Goal: Communication & Community: Ask a question

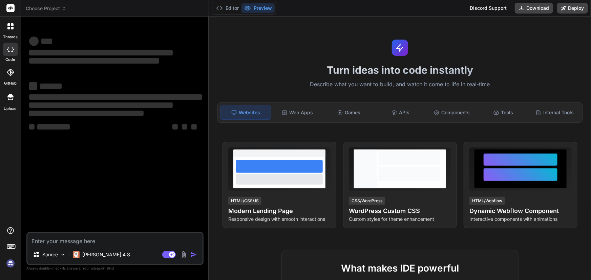
type textarea "x"
click at [75, 243] on textarea at bounding box center [114, 239] width 175 height 12
click at [75, 242] on textarea at bounding box center [114, 239] width 175 height 12
type textarea "H"
type textarea "x"
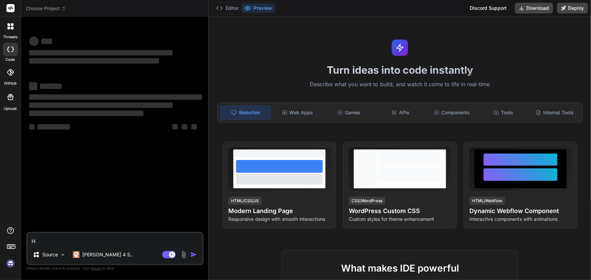
type textarea "HI"
type textarea "x"
type textarea "HI"
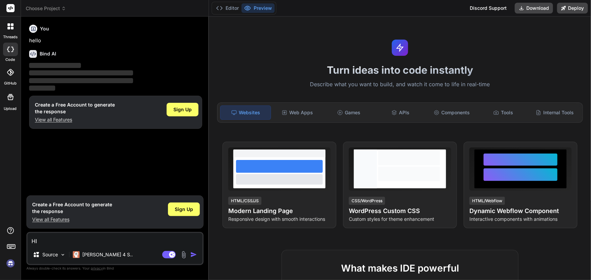
type textarea "x"
type textarea "HI"
click at [179, 210] on span "Sign Up" at bounding box center [184, 209] width 18 height 7
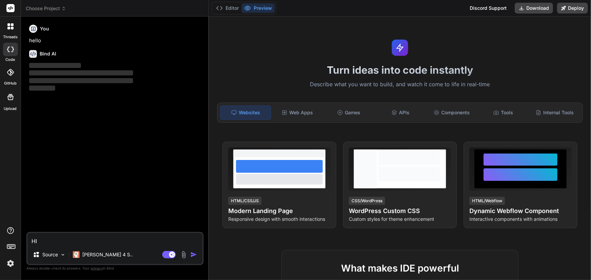
click at [55, 239] on textarea "HI" at bounding box center [114, 239] width 175 height 12
click at [190, 255] on div "Agent Mode. When this toggle is activated, AI automatically makes decisions, re…" at bounding box center [180, 255] width 39 height 8
click at [193, 256] on img "button" at bounding box center [193, 255] width 7 height 7
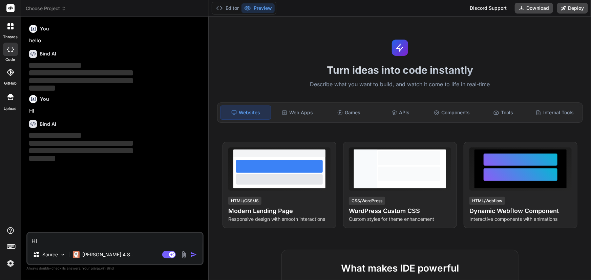
click at [103, 168] on div "You hello Bind AI ‌ ‌ ‌ ‌ You HI Bind AI ‌ ‌ ‌ ‌" at bounding box center [116, 127] width 176 height 210
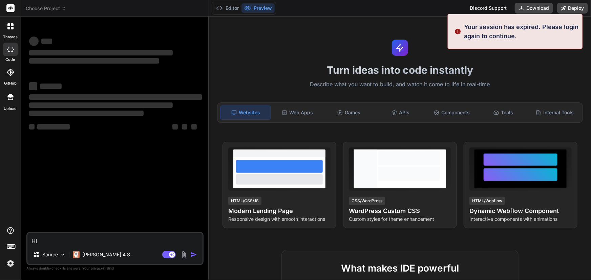
type textarea "x"
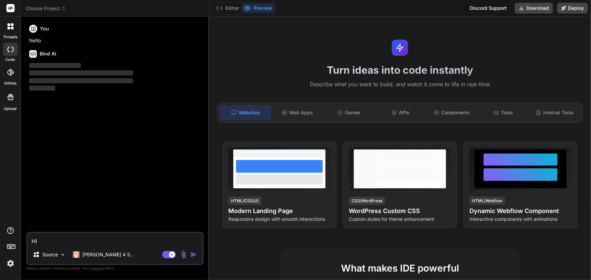
click at [63, 241] on textarea "HI" at bounding box center [114, 239] width 175 height 12
drag, startPoint x: 63, startPoint y: 241, endPoint x: 4, endPoint y: 241, distance: 58.9
click at [4, 241] on div "threads code GitHub Upload Choose Project Created with Pixso. Bind AI Web Searc…" at bounding box center [295, 140] width 591 height 280
paste textarea "import { ChangeDetectionStrategy, ChangeDetectorRef, Component, OnDestroy, OnIn…"
type textarea "import { ChangeDetectionStrategy, ChangeDetectorRef, Component, OnDestroy, OnIn…"
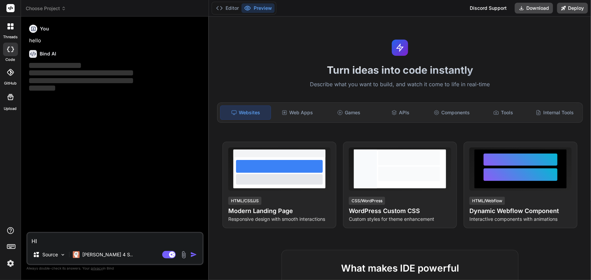
type textarea "x"
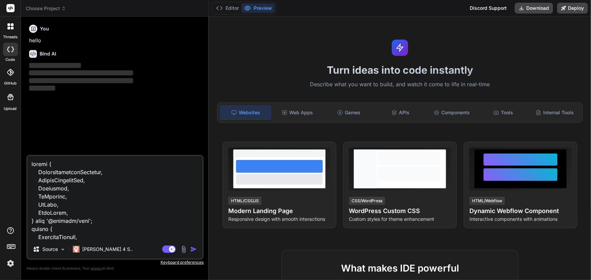
scroll to position [7239, 0]
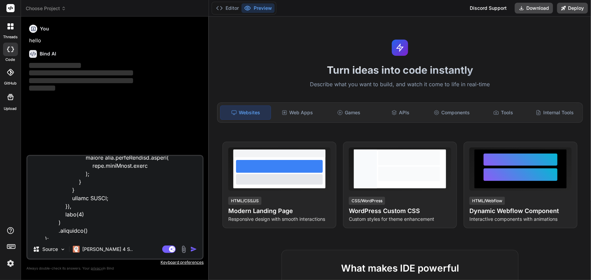
type textarea "import { ChangeDetectionStrategy, ChangeDetectorRef, Component, OnDestroy, OnIn…"
type textarea "x"
type textarea "import { ChangeDetectionStrategy, ChangeDetectorRef, Component, OnDestroy, OnIn…"
type textarea "x"
type textarea "import { ChangeDetectionStrategy, ChangeDetectorRef, Component, OnDestroy, OnIn…"
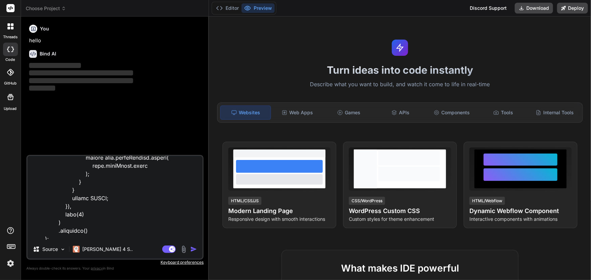
type textarea "x"
type textarea "import { ChangeDetectionStrategy, ChangeDetectorRef, Component, OnDestroy, OnIn…"
type textarea "x"
type textarea "import { ChangeDetectionStrategy, ChangeDetectorRef, Component, OnDestroy, OnIn…"
type textarea "x"
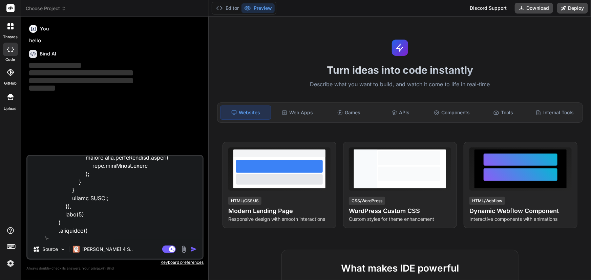
type textarea "import { ChangeDetectionStrategy, ChangeDetectorRef, Component, OnDestroy, OnIn…"
type textarea "x"
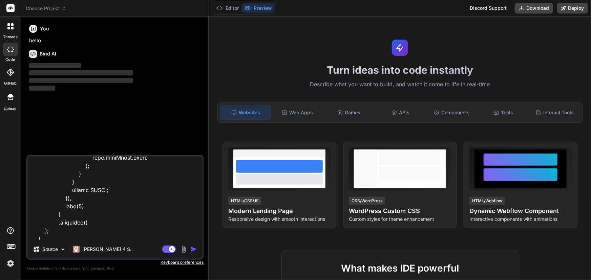
type textarea "import { ChangeDetectionStrategy, ChangeDetectorRef, Component, OnDestroy, OnIn…"
type textarea "x"
type textarea "import { ChangeDetectionStrategy, ChangeDetectorRef, Component, OnDestroy, OnIn…"
type textarea "x"
type textarea "import { ChangeDetectionStrategy, ChangeDetectorRef, Component, OnDestroy, OnIn…"
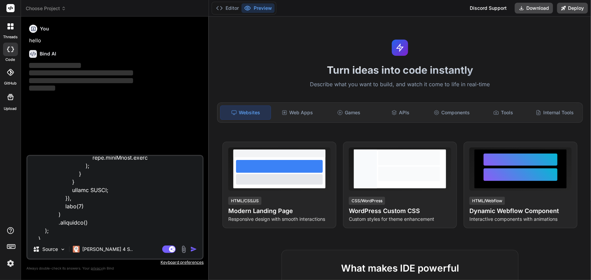
type textarea "x"
type textarea "import { ChangeDetectionStrategy, ChangeDetectorRef, Component, OnDestroy, OnIn…"
type textarea "x"
type textarea "import { ChangeDetectionStrategy, ChangeDetectorRef, Component, OnDestroy, OnIn…"
type textarea "x"
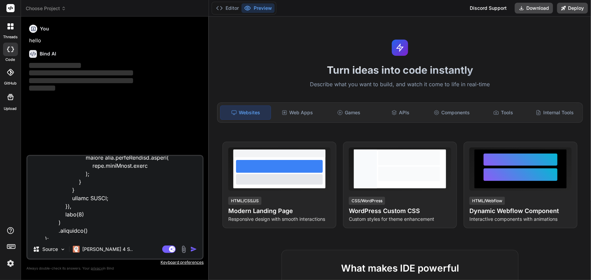
type textarea "import { ChangeDetectionStrategy, ChangeDetectorRef, Component, OnDestroy, OnIn…"
type textarea "x"
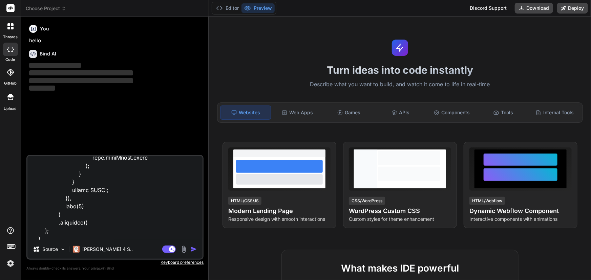
type textarea "import { ChangeDetectionStrategy, ChangeDetectorRef, Component, OnDestroy, OnIn…"
type textarea "x"
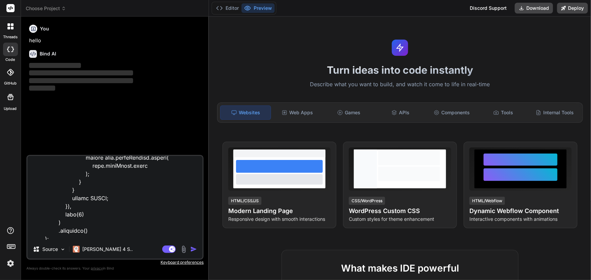
type textarea "import { ChangeDetectionStrategy, ChangeDetectorRef, Component, OnDestroy, OnIn…"
type textarea "x"
type textarea "import { ChangeDetectionStrategy, ChangeDetectorRef, Component, OnDestroy, OnIn…"
type textarea "x"
type textarea "import { ChangeDetectionStrategy, ChangeDetectorRef, Component, OnDestroy, OnIn…"
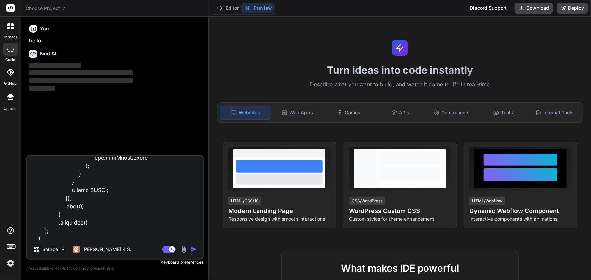
type textarea "x"
type textarea "import { ChangeDetectionStrategy, ChangeDetectorRef, Component, OnDestroy, OnIn…"
type textarea "x"
type textarea "import { ChangeDetectionStrategy, ChangeDetectorRef, Component, OnDestroy, OnIn…"
type textarea "x"
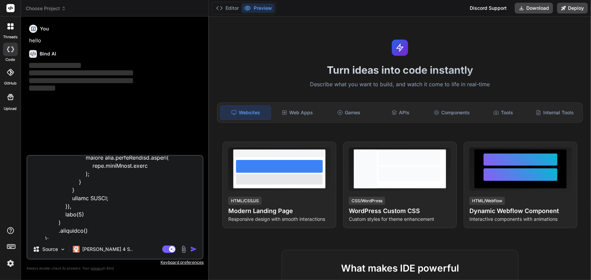
type textarea "import { ChangeDetectionStrategy, ChangeDetectorRef, Component, OnDestroy, OnIn…"
type textarea "x"
type textarea "import { ChangeDetectionStrategy, ChangeDetectorRef, Component, OnDestroy, OnIn…"
type textarea "x"
type textarea "import { ChangeDetectionStrategy, ChangeDetectorRef, Component, OnDestroy, OnIn…"
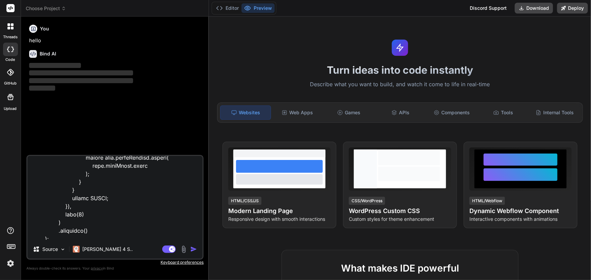
type textarea "x"
type textarea "import { ChangeDetectionStrategy, ChangeDetectorRef, Component, OnDestroy, OnIn…"
type textarea "x"
type textarea "import { ChangeDetectionStrategy, ChangeDetectorRef, Component, OnDestroy, OnIn…"
type textarea "x"
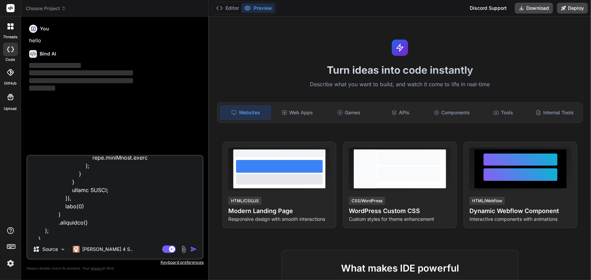
type textarea "import { ChangeDetectionStrategy, ChangeDetectorRef, Component, OnDestroy, OnIn…"
type textarea "x"
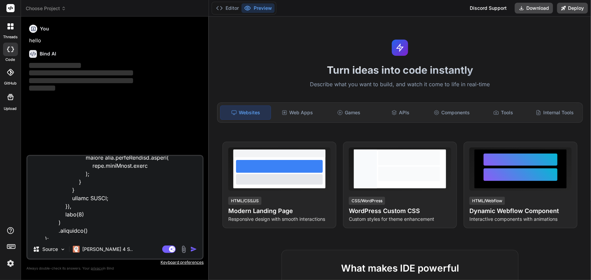
type textarea "import { ChangeDetectionStrategy, ChangeDetectorRef, Component, OnDestroy, OnIn…"
type textarea "x"
type textarea "import { ChangeDetectionStrategy, ChangeDetectorRef, Component, OnDestroy, OnIn…"
type textarea "x"
type textarea "import { ChangeDetectionStrategy, ChangeDetectorRef, Component, OnDestroy, OnIn…"
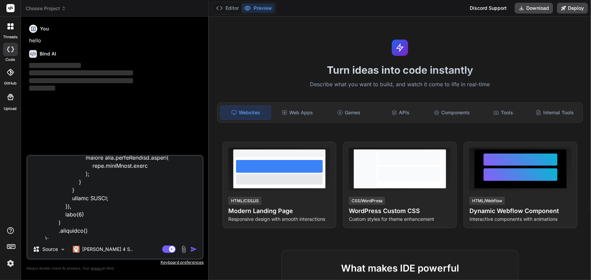
type textarea "x"
type textarea "import { ChangeDetectionStrategy, ChangeDetectorRef, Component, OnDestroy, OnIn…"
type textarea "x"
type textarea "import { ChangeDetectionStrategy, ChangeDetectorRef, Component, OnDestroy, OnIn…"
type textarea "x"
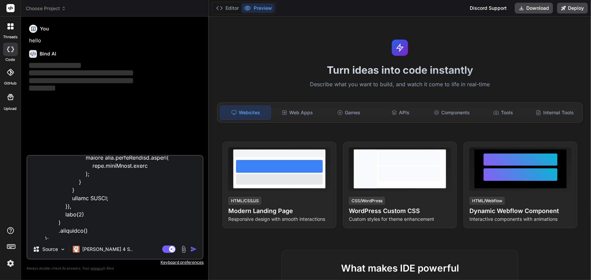
type textarea "import { ChangeDetectionStrategy, ChangeDetectorRef, Component, OnDestroy, OnIn…"
type textarea "x"
type textarea "import { ChangeDetectionStrategy, ChangeDetectorRef, Component, OnDestroy, OnIn…"
type textarea "x"
type textarea "import { ChangeDetectionStrategy, ChangeDetectorRef, Component, OnDestroy, OnIn…"
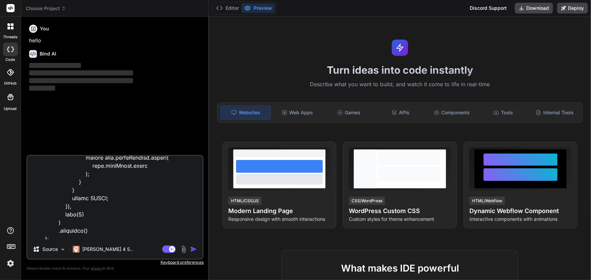
type textarea "x"
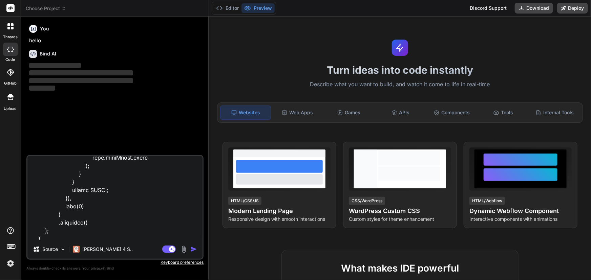
type textarea "import { ChangeDetectionStrategy, ChangeDetectorRef, Component, OnDestroy, OnIn…"
type textarea "x"
type textarea "import { ChangeDetectionStrategy, ChangeDetectorRef, Component, OnDestroy, OnIn…"
type textarea "x"
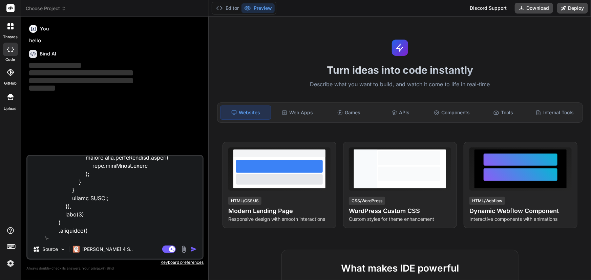
type textarea "import { ChangeDetectionStrategy, ChangeDetectorRef, Component, OnDestroy, OnIn…"
type textarea "x"
type textarea "import { ChangeDetectionStrategy, ChangeDetectorRef, Component, OnDestroy, OnIn…"
type textarea "x"
type textarea "import { ChangeDetectionStrategy, ChangeDetectorRef, Component, OnDestroy, OnIn…"
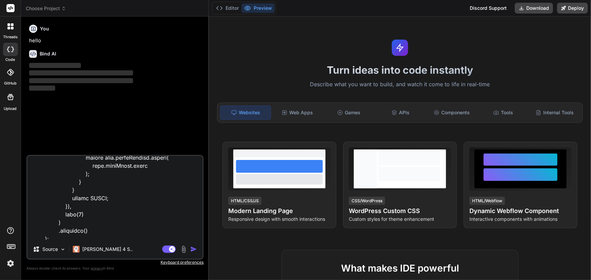
type textarea "x"
type textarea "import { ChangeDetectionStrategy, ChangeDetectorRef, Component, OnDestroy, OnIn…"
type textarea "x"
type textarea "import { ChangeDetectionStrategy, ChangeDetectorRef, Component, OnDestroy, OnIn…"
type textarea "x"
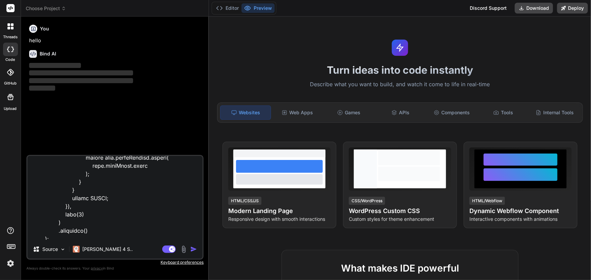
type textarea "import { ChangeDetectionStrategy, ChangeDetectorRef, Component, OnDestroy, OnIn…"
type textarea "x"
type textarea "import { ChangeDetectionStrategy, ChangeDetectorRef, Component, OnDestroy, OnIn…"
type textarea "x"
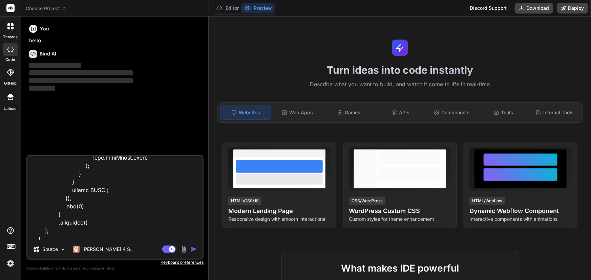
type textarea "import { ChangeDetectionStrategy, ChangeDetectorRef, Component, OnDestroy, OnIn…"
type textarea "x"
type textarea "import { ChangeDetectionStrategy, ChangeDetectorRef, Component, OnDestroy, OnIn…"
type textarea "x"
type textarea "import { ChangeDetectionStrategy, ChangeDetectorRef, Component, OnDestroy, OnIn…"
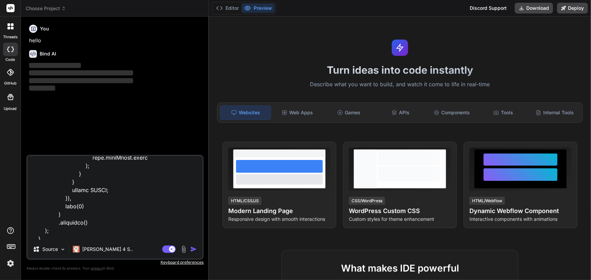
type textarea "x"
type textarea "import { ChangeDetectionStrategy, ChangeDetectorRef, Component, OnDestroy, OnIn…"
type textarea "x"
type textarea "import { ChangeDetectionStrategy, ChangeDetectorRef, Component, OnDestroy, OnIn…"
type textarea "x"
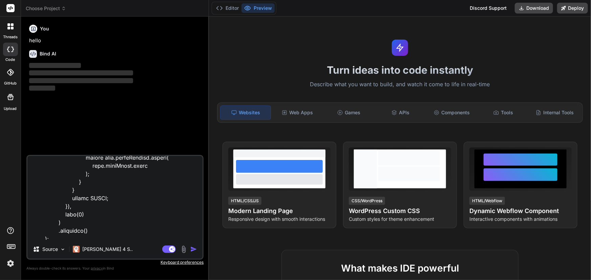
type textarea "import { ChangeDetectionStrategy, ChangeDetectorRef, Component, OnDestroy, OnIn…"
type textarea "x"
type textarea "import { ChangeDetectionStrategy, ChangeDetectorRef, Component, OnDestroy, OnIn…"
type textarea "x"
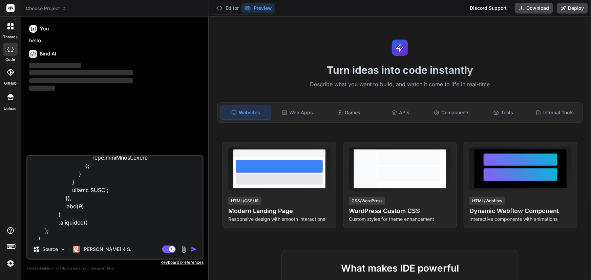
type textarea "import { ChangeDetectionStrategy, ChangeDetectorRef, Component, OnDestroy, OnIn…"
type textarea "x"
type textarea "import { ChangeDetectionStrategy, ChangeDetectorRef, Component, OnDestroy, OnIn…"
type textarea "x"
type textarea "import { ChangeDetectionStrategy, ChangeDetectorRef, Component, OnDestroy, OnIn…"
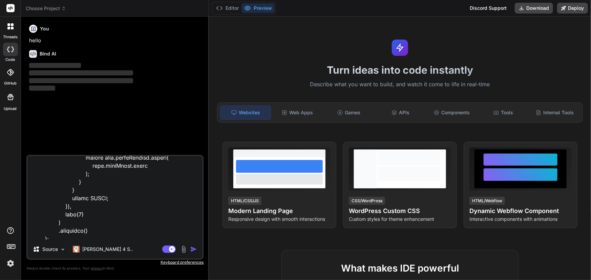
type textarea "x"
type textarea "import { ChangeDetectionStrategy, ChangeDetectorRef, Component, OnDestroy, OnIn…"
type textarea "x"
type textarea "import { ChangeDetectionStrategy, ChangeDetectorRef, Component, OnDestroy, OnIn…"
type textarea "x"
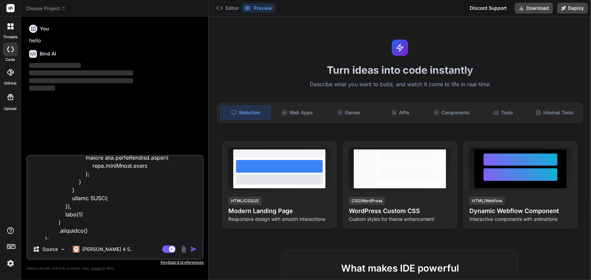
type textarea "import { ChangeDetectionStrategy, ChangeDetectorRef, Component, OnDestroy, OnIn…"
type textarea "x"
type textarea "import { ChangeDetectionStrategy, ChangeDetectorRef, Component, OnDestroy, OnIn…"
type textarea "x"
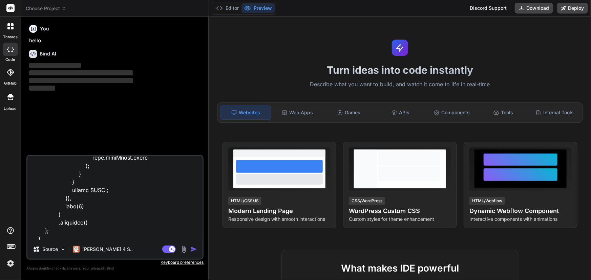
type textarea "import { ChangeDetectionStrategy, ChangeDetectorRef, Component, OnDestroy, OnIn…"
type textarea "x"
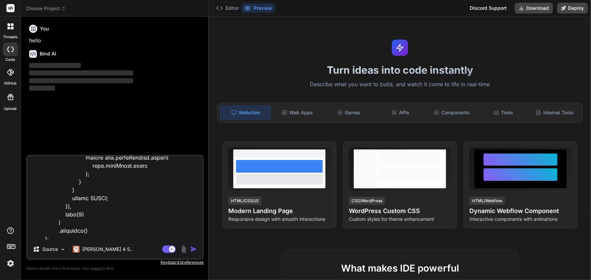
type textarea "import { ChangeDetectionStrategy, ChangeDetectorRef, Component, OnDestroy, OnIn…"
type textarea "x"
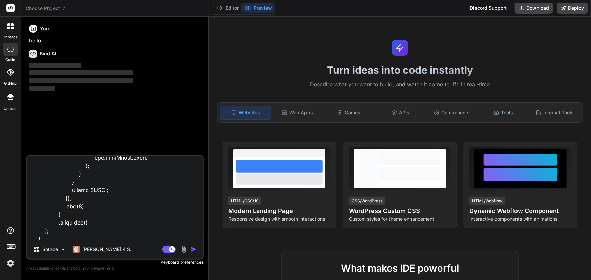
type textarea "import { ChangeDetectionStrategy, ChangeDetectorRef, Component, OnDestroy, OnIn…"
type textarea "x"
type textarea "import { ChangeDetectionStrategy, ChangeDetectorRef, Component, OnDestroy, OnIn…"
type textarea "x"
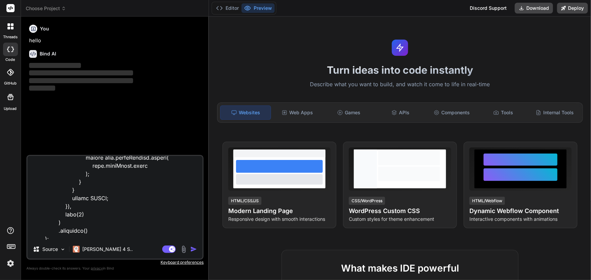
type textarea "import { ChangeDetectionStrategy, ChangeDetectorRef, Component, OnDestroy, OnIn…"
type textarea "x"
type textarea "import { ChangeDetectionStrategy, ChangeDetectorRef, Component, OnDestroy, OnIn…"
type textarea "x"
type textarea "import { ChangeDetectionStrategy, ChangeDetectorRef, Component, OnDestroy, OnIn…"
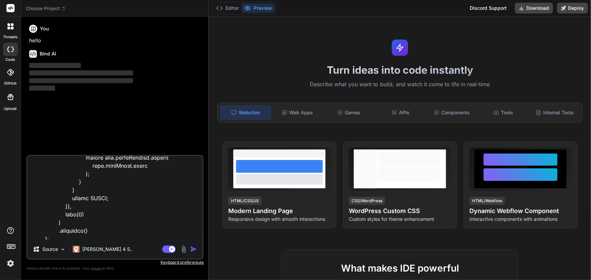
type textarea "x"
type textarea "import { ChangeDetectionStrategy, ChangeDetectorRef, Component, OnDestroy, OnIn…"
type textarea "x"
type textarea "import { ChangeDetectionStrategy, ChangeDetectorRef, Component, OnDestroy, OnIn…"
type textarea "x"
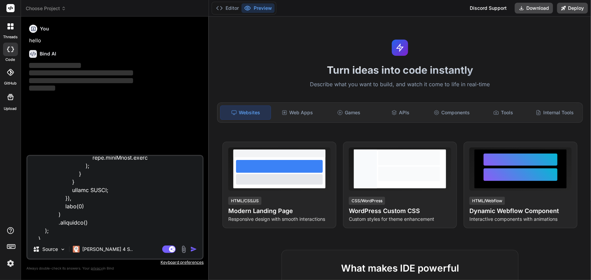
type textarea "import { ChangeDetectionStrategy, ChangeDetectorRef, Component, OnDestroy, OnIn…"
type textarea "x"
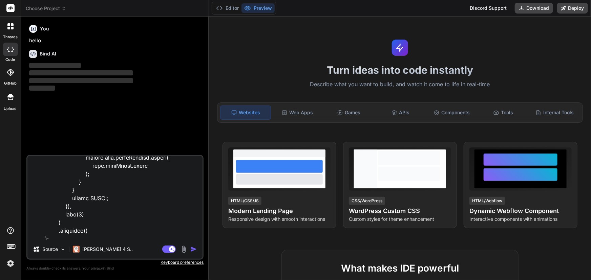
scroll to position [7247, 0]
type textarea "import { ChangeDetectionStrategy, ChangeDetectorRef, Component, OnDestroy, OnIn…"
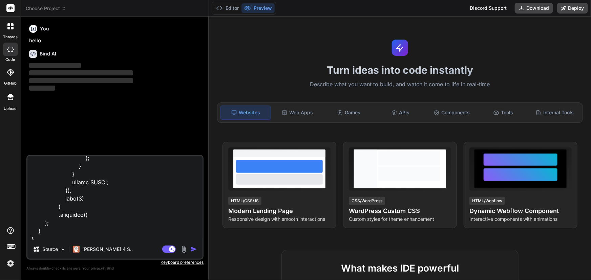
type textarea "x"
type textarea "import { ChangeDetectionStrategy, ChangeDetectorRef, Component, OnDestroy, OnIn…"
type textarea "x"
type textarea "import { ChangeDetectionStrategy, ChangeDetectorRef, Component, OnDestroy, OnIn…"
type textarea "x"
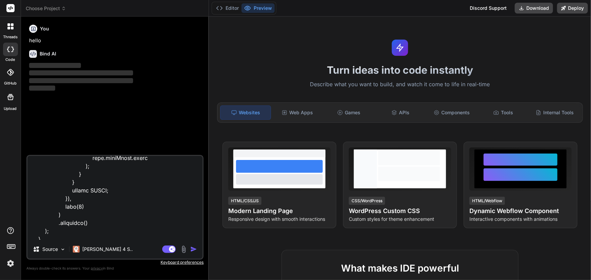
type textarea "import { ChangeDetectionStrategy, ChangeDetectorRef, Component, OnDestroy, OnIn…"
type textarea "x"
type textarea "import { ChangeDetectionStrategy, ChangeDetectorRef, Component, OnDestroy, OnIn…"
type textarea "x"
type textarea "import { ChangeDetectionStrategy, ChangeDetectorRef, Component, OnDestroy, OnIn…"
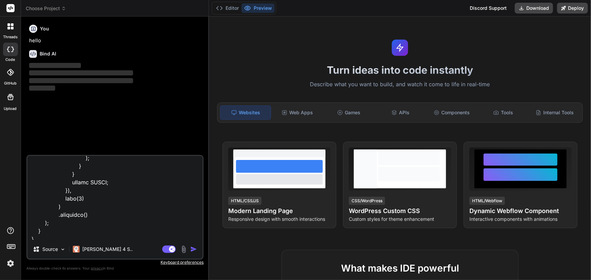
type textarea "x"
type textarea "import { ChangeDetectionStrategy, ChangeDetectorRef, Component, OnDestroy, OnIn…"
type textarea "x"
type textarea "import { ChangeDetectionStrategy, ChangeDetectorRef, Component, OnDestroy, OnIn…"
type textarea "x"
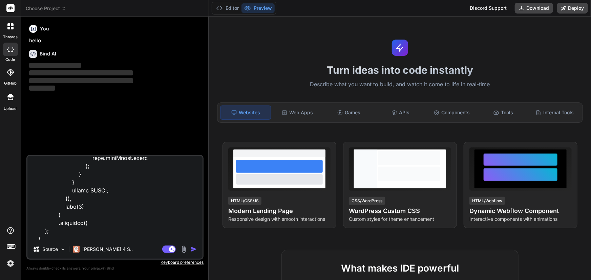
type textarea "import { ChangeDetectionStrategy, ChangeDetectorRef, Component, OnDestroy, OnIn…"
type textarea "x"
type textarea "import { ChangeDetectionStrategy, ChangeDetectorRef, Component, OnDestroy, OnIn…"
type textarea "x"
type textarea "import { ChangeDetectionStrategy, ChangeDetectorRef, Component, OnDestroy, OnIn…"
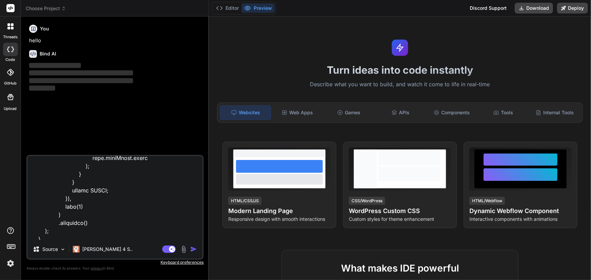
type textarea "x"
type textarea "import { ChangeDetectionStrategy, ChangeDetectorRef, Component, OnDestroy, OnIn…"
type textarea "x"
type textarea "import { ChangeDetectionStrategy, ChangeDetectorRef, Component, OnDestroy, OnIn…"
type textarea "x"
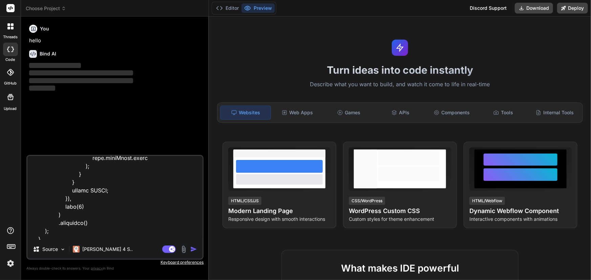
type textarea "import { ChangeDetectionStrategy, ChangeDetectorRef, Component, OnDestroy, OnIn…"
type textarea "x"
type textarea "import { ChangeDetectionStrategy, ChangeDetectorRef, Component, OnDestroy, OnIn…"
type textarea "x"
type textarea "import { ChangeDetectionStrategy, ChangeDetectorRef, Component, OnDestroy, OnIn…"
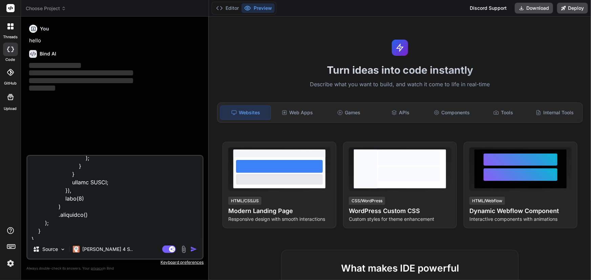
type textarea "x"
type textarea "import { ChangeDetectionStrategy, ChangeDetectorRef, Component, OnDestroy, OnIn…"
type textarea "x"
type textarea "import { ChangeDetectionStrategy, ChangeDetectorRef, Component, OnDestroy, OnIn…"
type textarea "x"
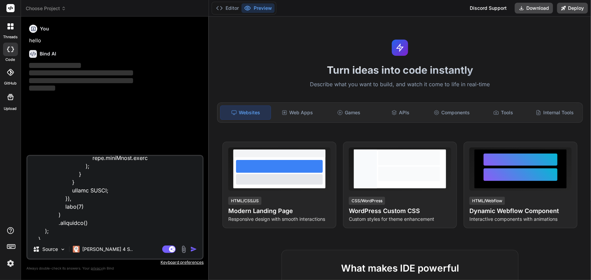
type textarea "import { ChangeDetectionStrategy, ChangeDetectorRef, Component, OnDestroy, OnIn…"
type textarea "x"
type textarea "import { ChangeDetectionStrategy, ChangeDetectorRef, Component, OnDestroy, OnIn…"
type textarea "x"
type textarea "import { ChangeDetectionStrategy, ChangeDetectorRef, Component, OnDestroy, OnIn…"
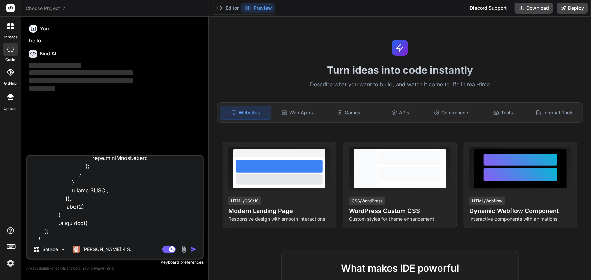
type textarea "x"
type textarea "import { ChangeDetectionStrategy, ChangeDetectorRef, Component, OnDestroy, OnIn…"
type textarea "x"
type textarea "import { ChangeDetectionStrategy, ChangeDetectorRef, Component, OnDestroy, OnIn…"
type textarea "x"
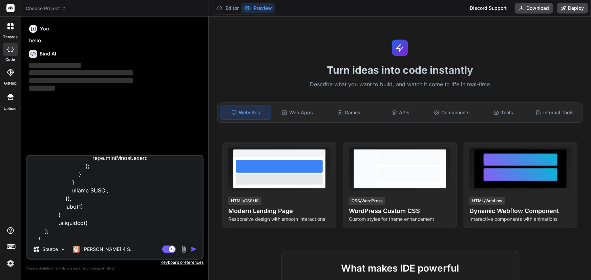
type textarea "import { ChangeDetectionStrategy, ChangeDetectorRef, Component, OnDestroy, OnIn…"
type textarea "x"
type textarea "import { ChangeDetectionStrategy, ChangeDetectorRef, Component, OnDestroy, OnIn…"
type textarea "x"
type textarea "import { ChangeDetectionStrategy, ChangeDetectorRef, Component, OnDestroy, OnIn…"
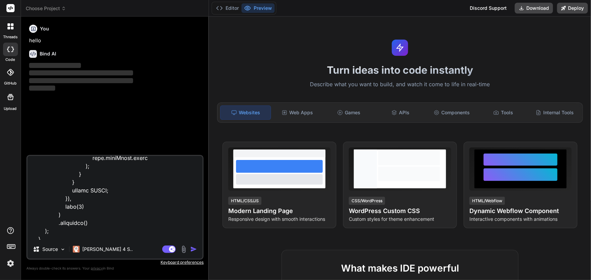
type textarea "x"
type textarea "import { ChangeDetectionStrategy, ChangeDetectorRef, Component, OnDestroy, OnIn…"
type textarea "x"
type textarea "import { ChangeDetectionStrategy, ChangeDetectorRef, Component, OnDestroy, OnIn…"
type textarea "x"
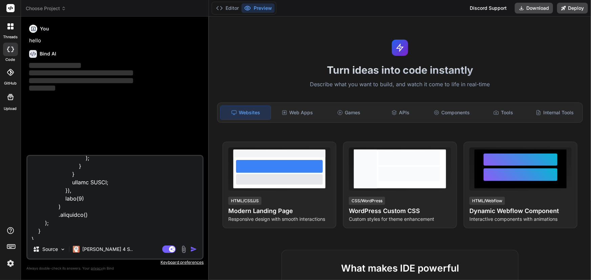
type textarea "import { ChangeDetectionStrategy, ChangeDetectorRef, Component, OnDestroy, OnIn…"
type textarea "x"
type textarea "import { ChangeDetectionStrategy, ChangeDetectorRef, Component, OnDestroy, OnIn…"
click at [192, 250] on img "button" at bounding box center [193, 249] width 7 height 7
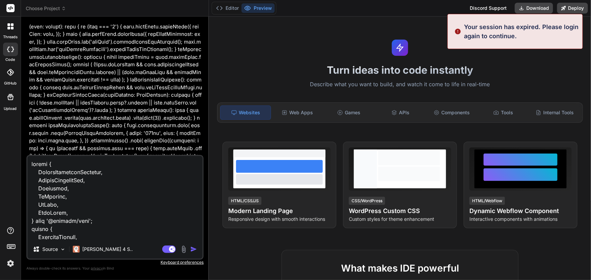
scroll to position [2148, 0]
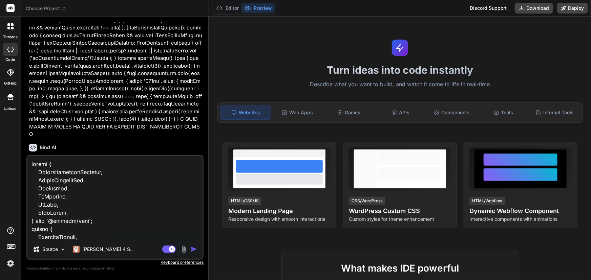
click at [10, 264] on img at bounding box center [11, 264] width 12 height 12
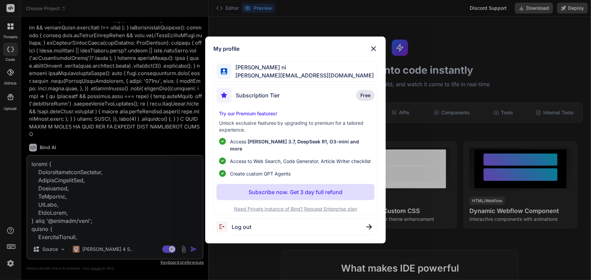
click at [244, 225] on span "Log out" at bounding box center [242, 227] width 20 height 8
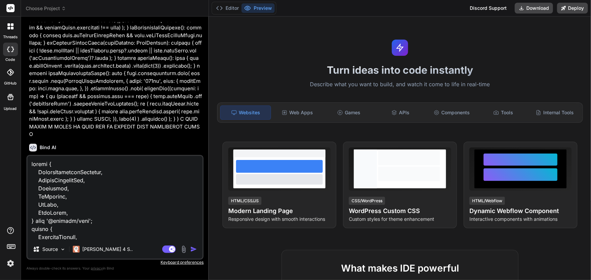
click at [133, 223] on textarea at bounding box center [114, 198] width 175 height 84
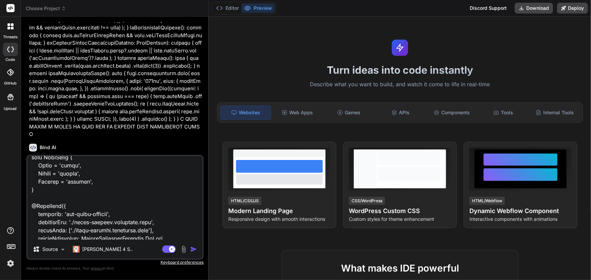
scroll to position [554, 0]
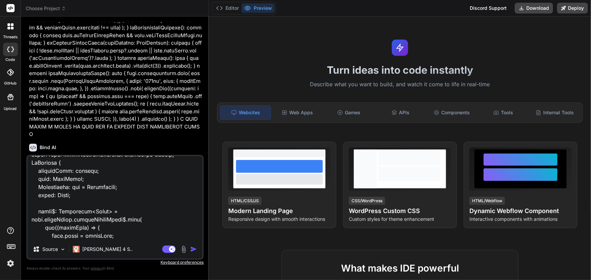
click at [9, 103] on div at bounding box center [10, 97] width 16 height 16
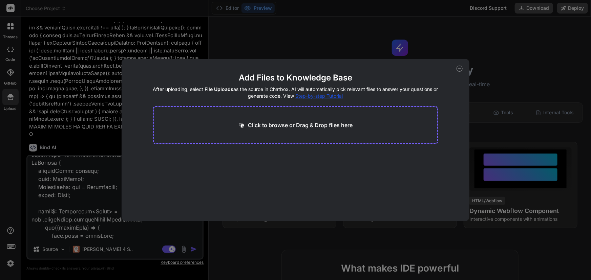
click at [461, 68] on icon at bounding box center [459, 69] width 6 height 6
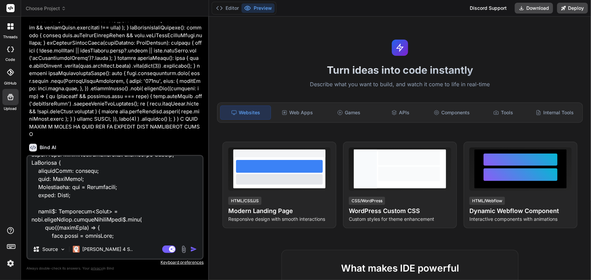
click at [12, 263] on img at bounding box center [11, 264] width 12 height 12
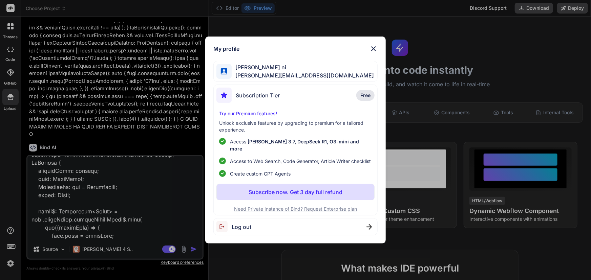
click at [243, 229] on span "Log out" at bounding box center [242, 227] width 20 height 8
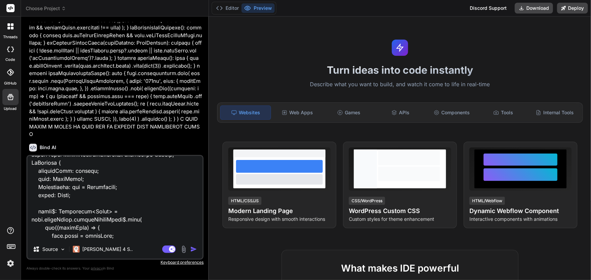
click at [13, 263] on img at bounding box center [11, 264] width 12 height 12
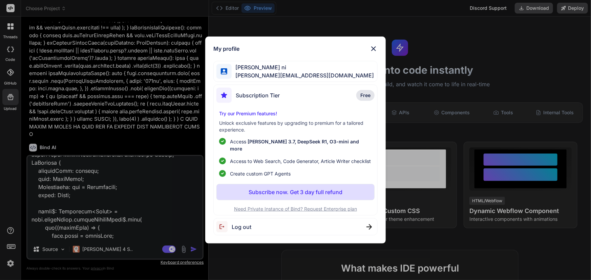
click at [276, 73] on span "saloni@yopmail.com" at bounding box center [303, 75] width 143 height 8
click at [298, 103] on div "Subscription Tier Free" at bounding box center [295, 97] width 158 height 18
click at [377, 50] on img at bounding box center [373, 49] width 8 height 8
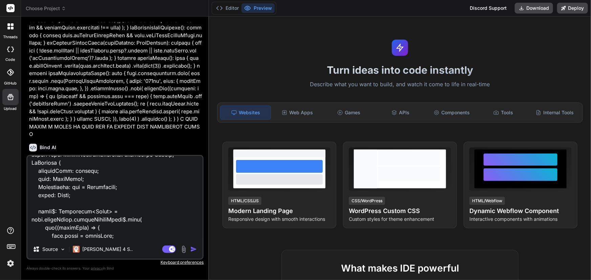
click at [193, 249] on img "button" at bounding box center [193, 249] width 7 height 7
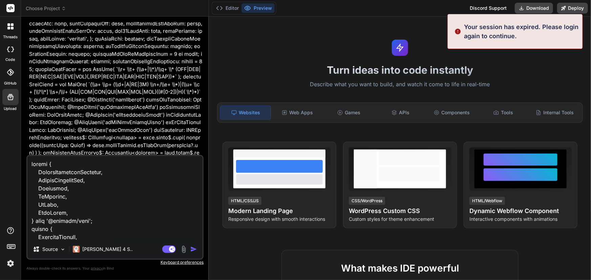
scroll to position [2804, 0]
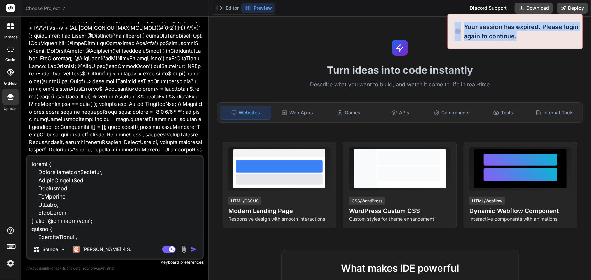
drag, startPoint x: 537, startPoint y: 32, endPoint x: 457, endPoint y: 27, distance: 79.7
click at [457, 27] on div "Your session has expired. Please login again to continue." at bounding box center [514, 31] width 135 height 35
click at [457, 27] on img at bounding box center [457, 31] width 7 height 18
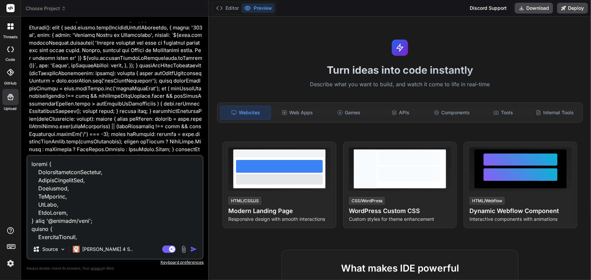
scroll to position [3820, 0]
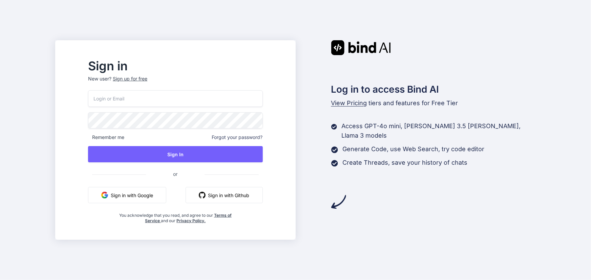
drag, startPoint x: 126, startPoint y: 91, endPoint x: 132, endPoint y: 100, distance: 10.8
click at [126, 92] on input "email" at bounding box center [175, 98] width 174 height 17
type input "saloni@yopmail.com"
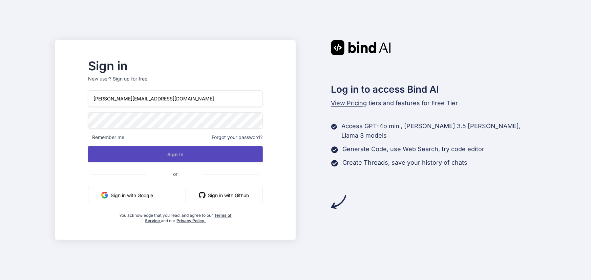
click at [197, 162] on button "Sign In" at bounding box center [175, 154] width 174 height 16
click at [197, 151] on button "Sign In" at bounding box center [175, 154] width 174 height 16
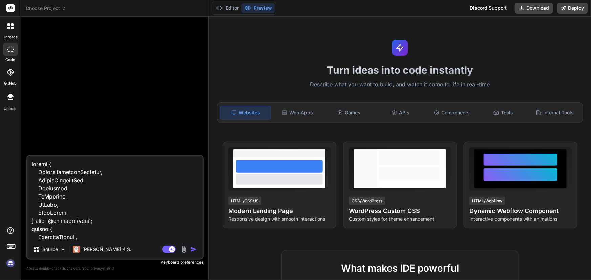
type textarea "x"
click at [298, 265] on h2 "What makes IDE powerful" at bounding box center [400, 268] width 215 height 14
click at [108, 232] on textarea at bounding box center [114, 198] width 175 height 84
click at [108, 213] on textarea at bounding box center [114, 198] width 175 height 84
click at [111, 206] on textarea at bounding box center [114, 198] width 175 height 84
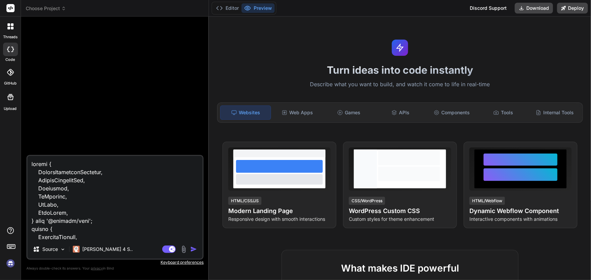
click at [111, 206] on textarea at bounding box center [114, 198] width 175 height 84
click at [110, 205] on textarea at bounding box center [114, 198] width 175 height 84
click at [53, 239] on textarea at bounding box center [114, 198] width 175 height 84
click at [100, 210] on textarea at bounding box center [114, 198] width 175 height 84
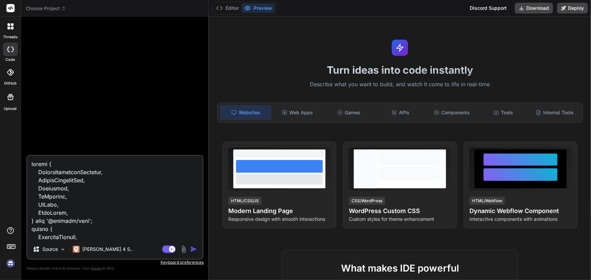
click at [100, 210] on textarea at bounding box center [114, 198] width 175 height 84
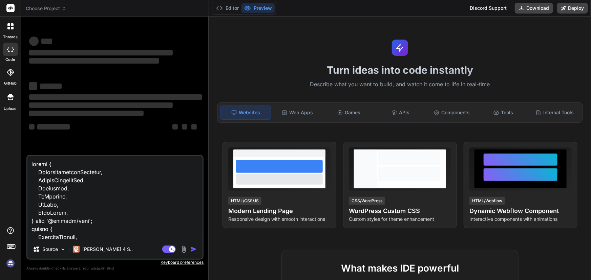
click at [124, 195] on textarea at bounding box center [114, 198] width 175 height 84
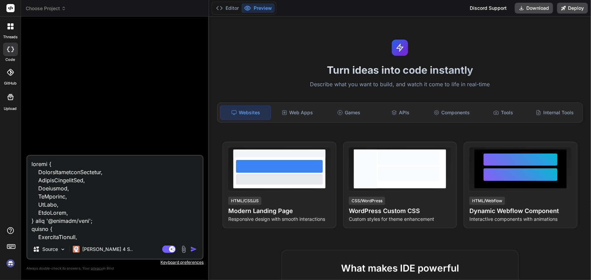
type textarea "x"
click at [135, 223] on textarea at bounding box center [114, 198] width 175 height 84
